Goal: Find specific page/section: Find specific page/section

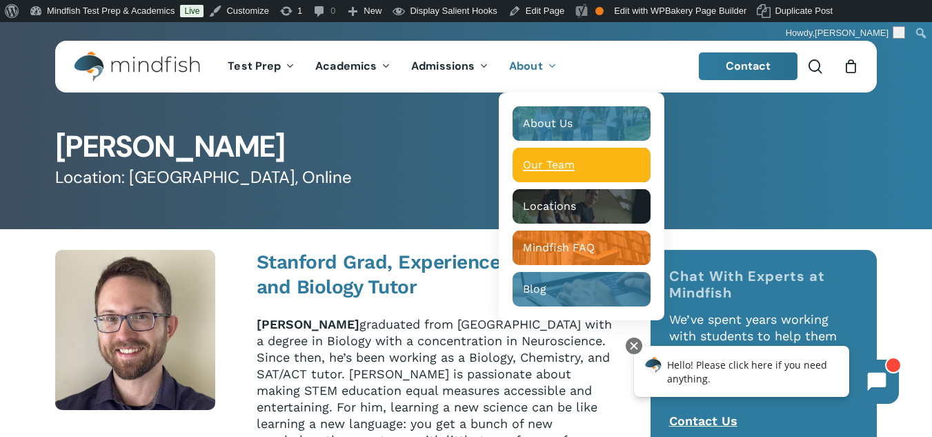
click at [548, 165] on span "Our Team" at bounding box center [549, 164] width 52 height 13
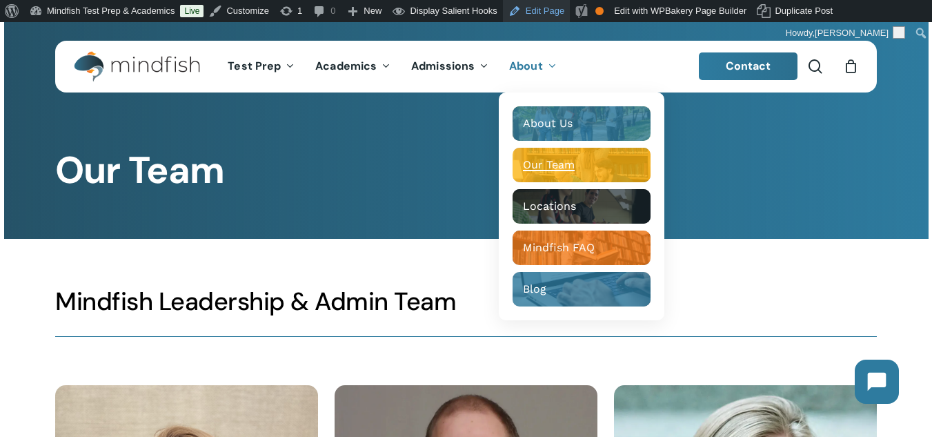
click at [535, 12] on link "Edit Page" at bounding box center [536, 11] width 67 height 22
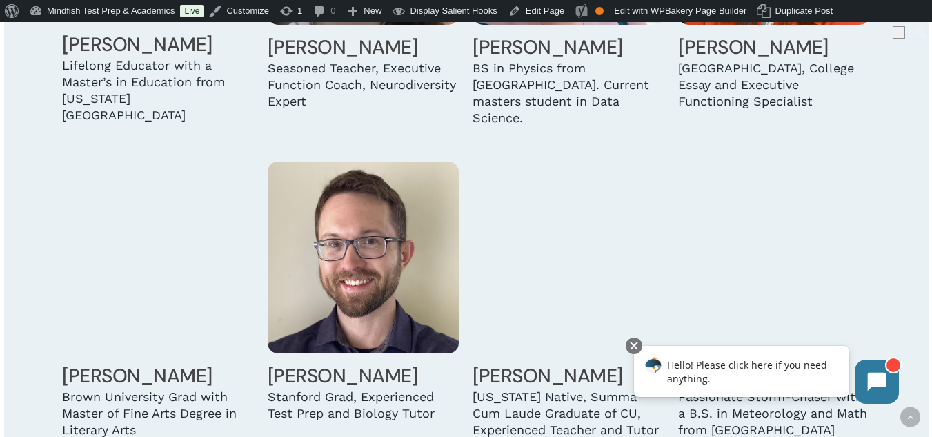
scroll to position [2416, 0]
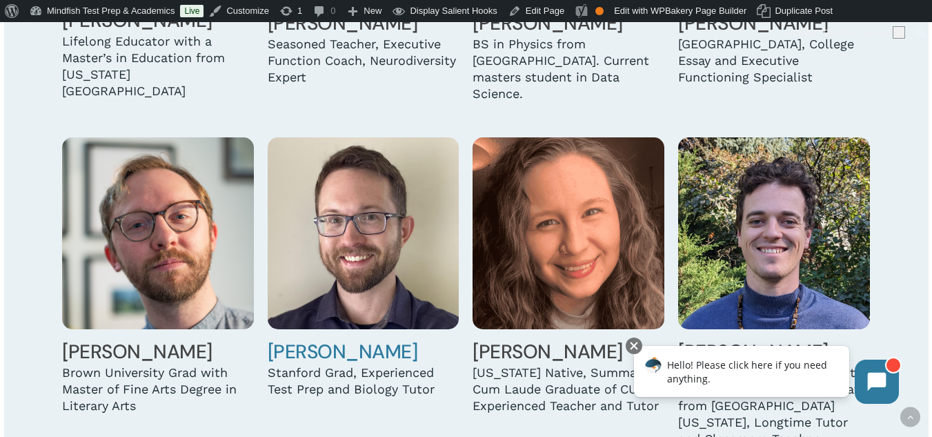
click at [336, 255] on img at bounding box center [364, 233] width 192 height 192
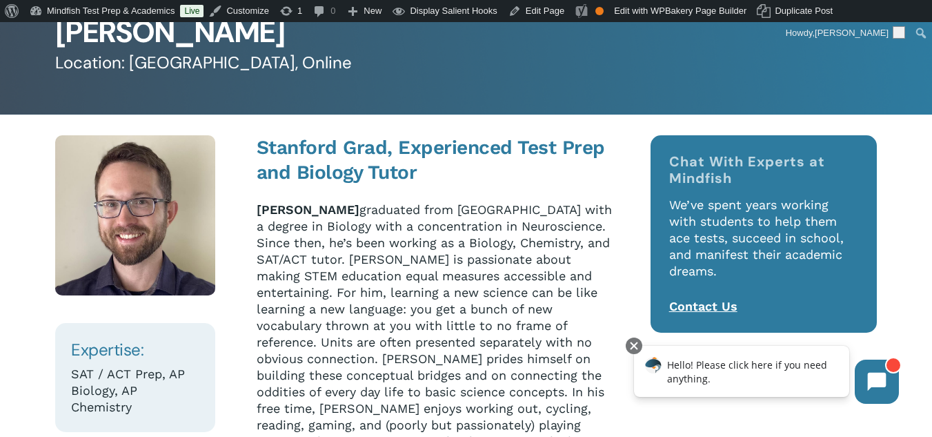
scroll to position [138, 0]
